Goal: Task Accomplishment & Management: Use online tool/utility

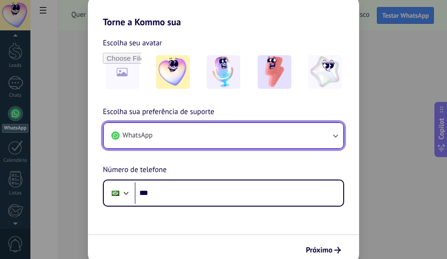
click at [290, 145] on button "WhatsApp" at bounding box center [223, 135] width 239 height 25
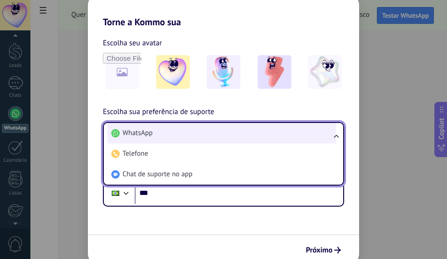
click at [296, 129] on li "WhatsApp" at bounding box center [221, 133] width 228 height 21
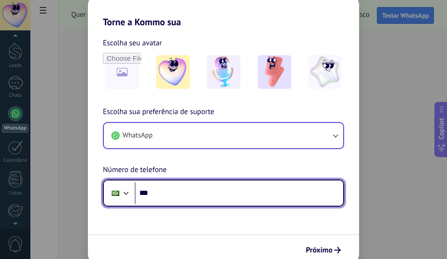
click at [277, 189] on input "***" at bounding box center [239, 192] width 208 height 21
type input "**********"
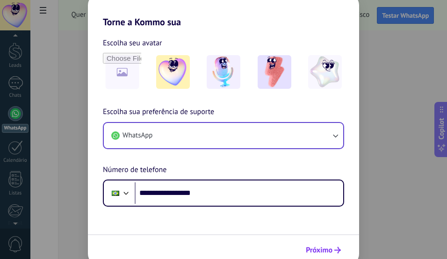
click at [317, 247] on span "Próximo" at bounding box center [319, 250] width 27 height 7
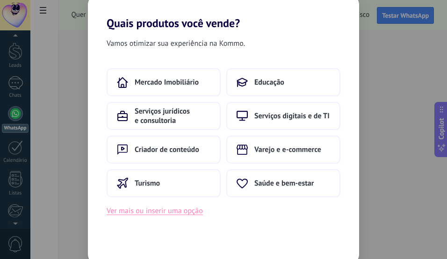
click at [192, 213] on button "Ver mais ou inserir uma opção" at bounding box center [155, 211] width 96 height 12
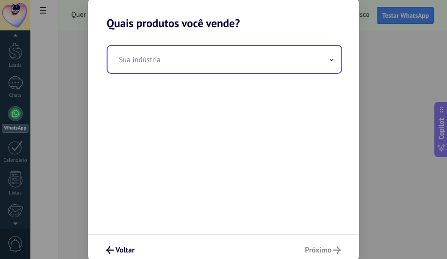
click at [250, 61] on input "text" at bounding box center [224, 59] width 234 height 27
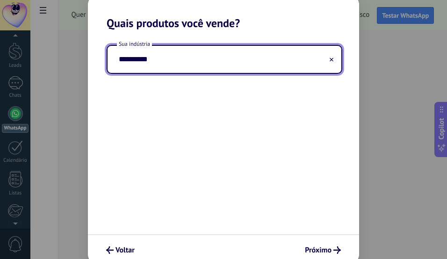
type input "**********"
click at [331, 246] on button "Próximo" at bounding box center [322, 250] width 44 height 16
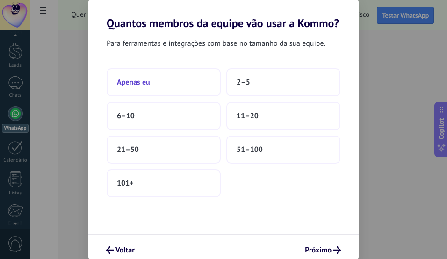
click at [176, 77] on button "Apenas eu" at bounding box center [164, 82] width 114 height 28
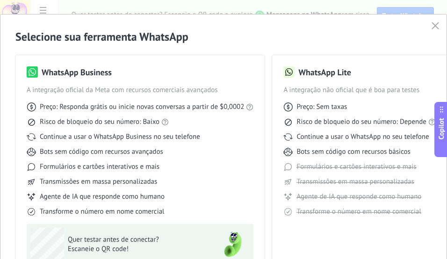
click at [432, 19] on div "Selecione sua ferramenta WhatsApp WhatsApp Business A integração oficial da Met…" at bounding box center [223, 166] width 446 height 305
click at [432, 28] on icon "button" at bounding box center [434, 25] width 7 height 7
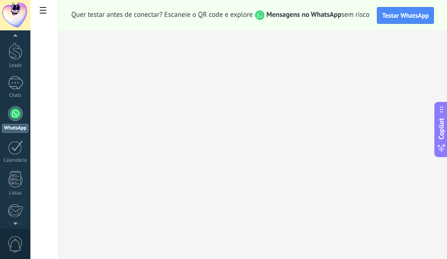
scroll to position [108, 0]
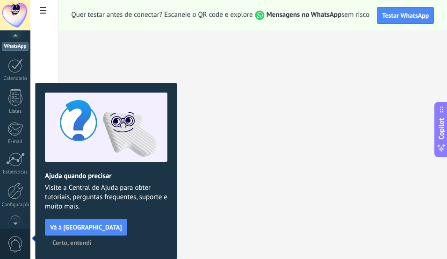
click at [92, 239] on span "Certo, entendi" at bounding box center [71, 242] width 39 height 7
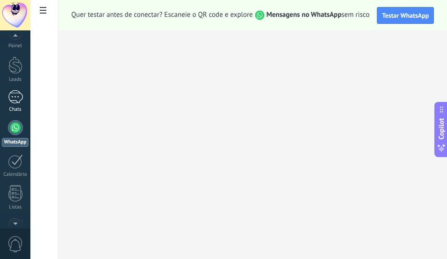
scroll to position [0, 0]
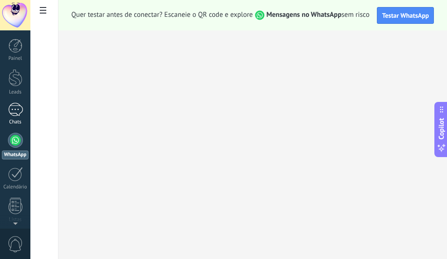
click at [19, 109] on div at bounding box center [15, 110] width 15 height 14
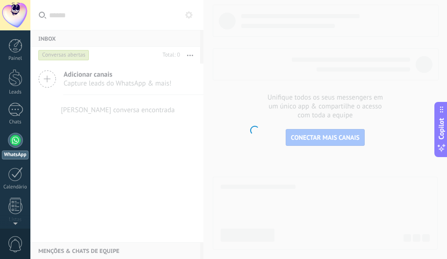
scroll to position [27, 0]
